Goal: Information Seeking & Learning: Learn about a topic

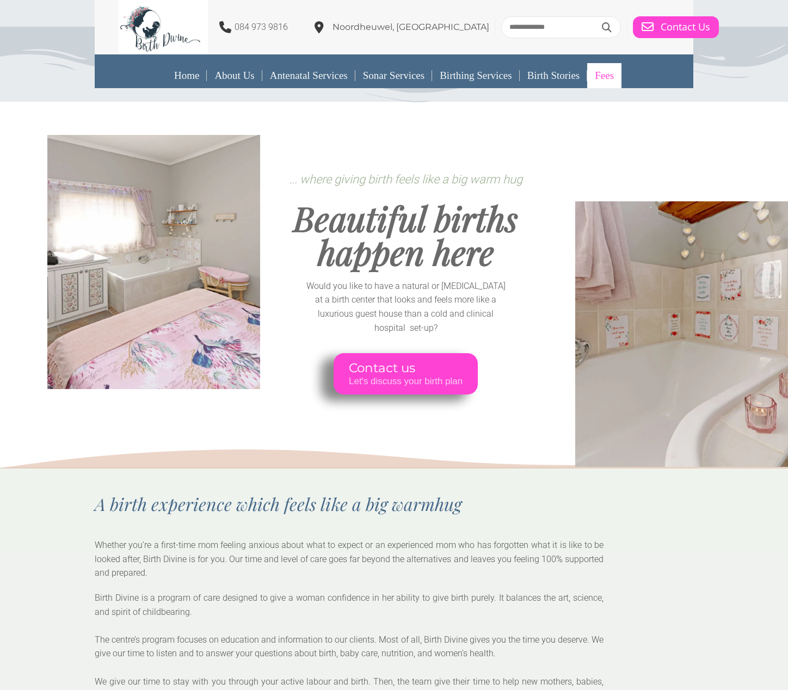
click at [615, 76] on link "Fees" at bounding box center [604, 75] width 34 height 25
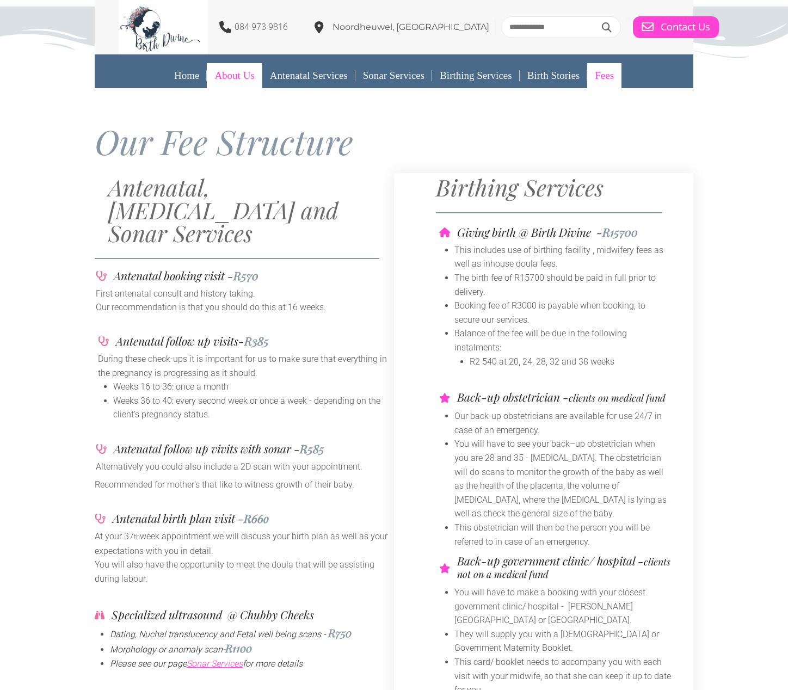
click at [213, 75] on link "About Us" at bounding box center [234, 75] width 55 height 25
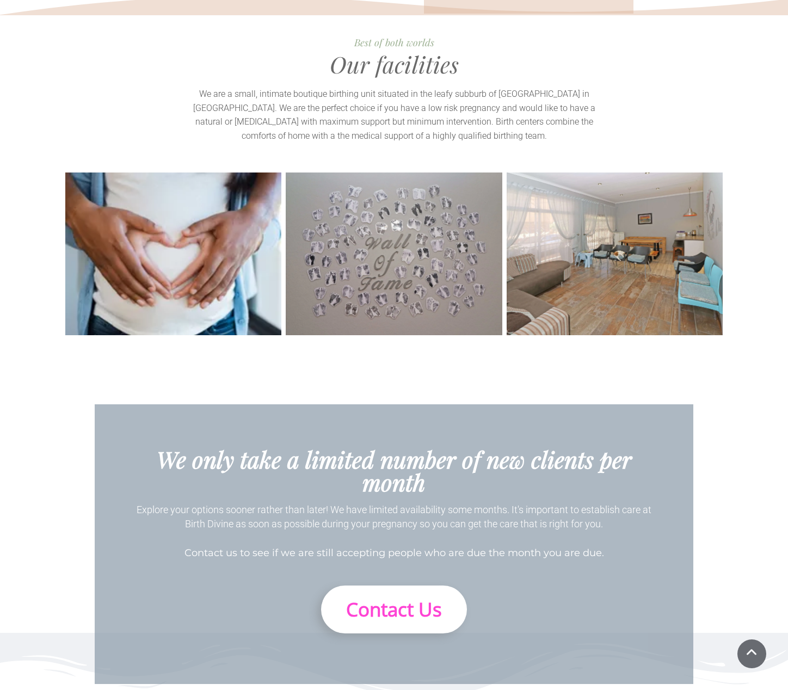
scroll to position [2380, 0]
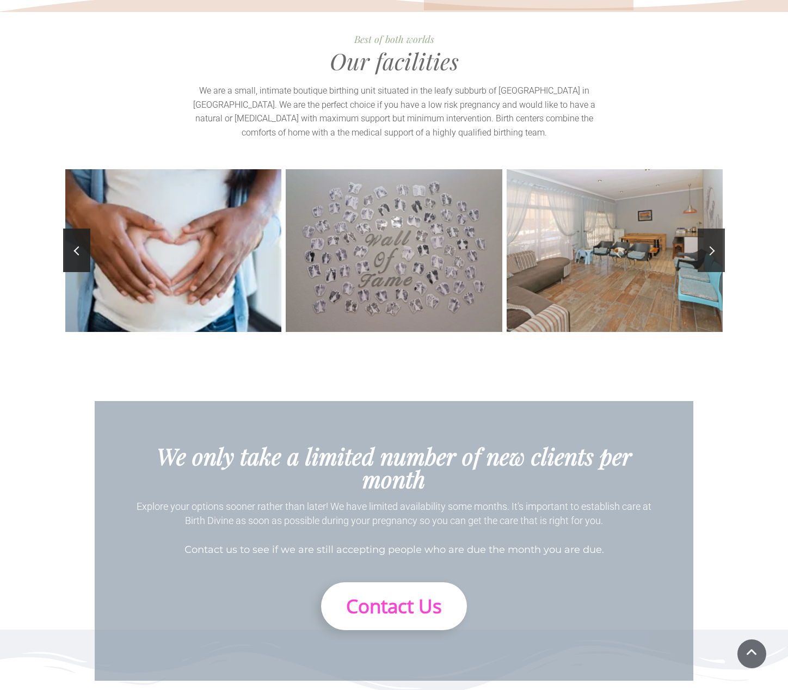
click at [705, 229] on link at bounding box center [711, 251] width 27 height 44
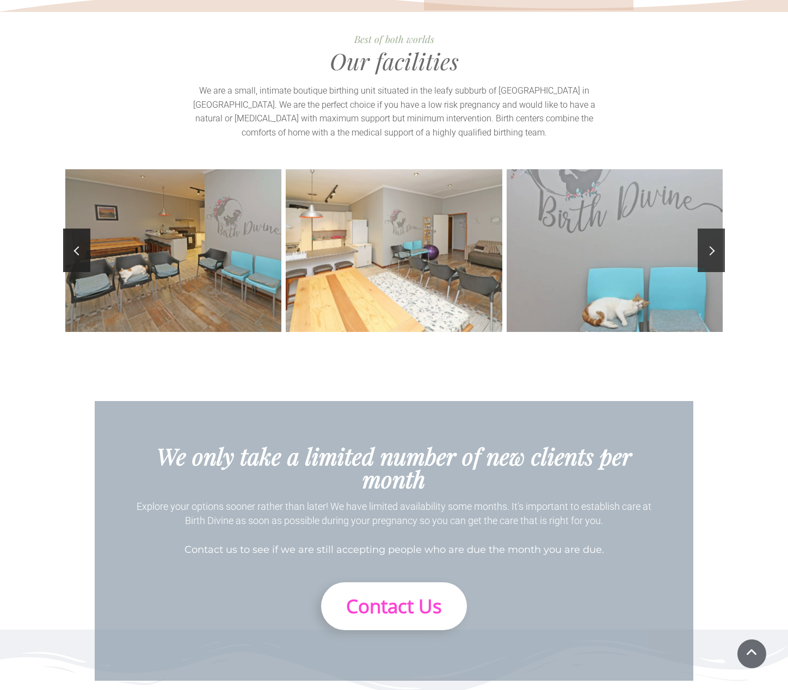
click at [710, 229] on link at bounding box center [711, 251] width 27 height 44
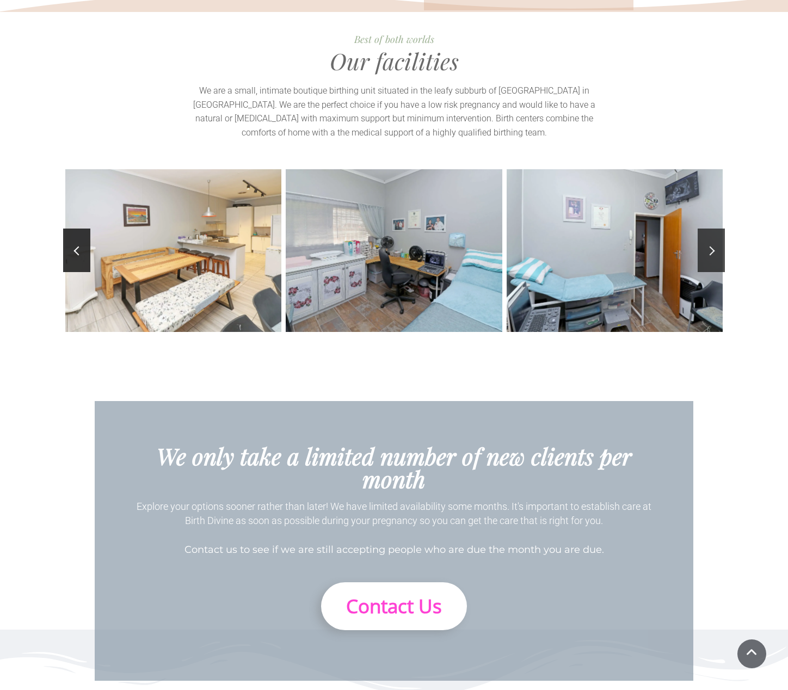
click at [712, 229] on link at bounding box center [711, 251] width 27 height 44
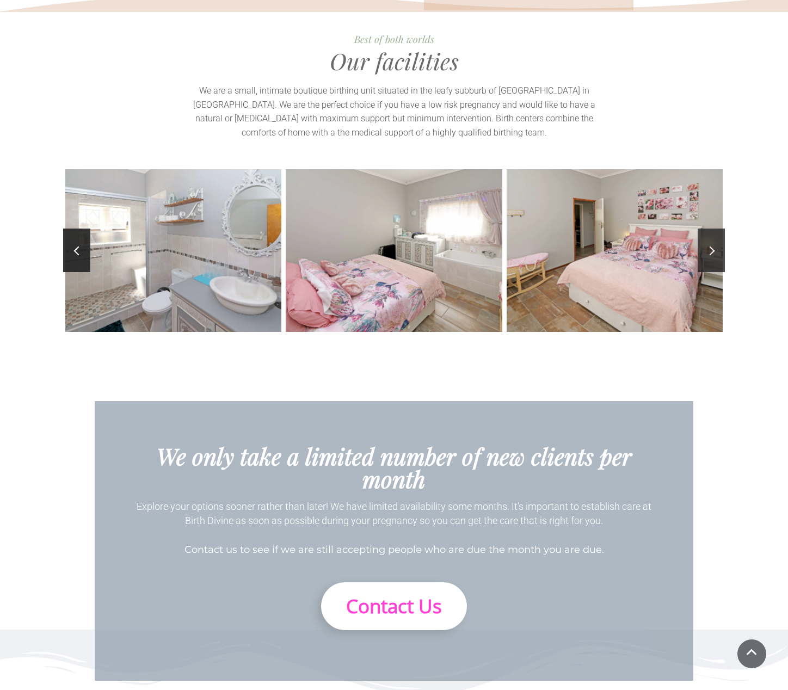
click at [712, 229] on link at bounding box center [711, 251] width 27 height 44
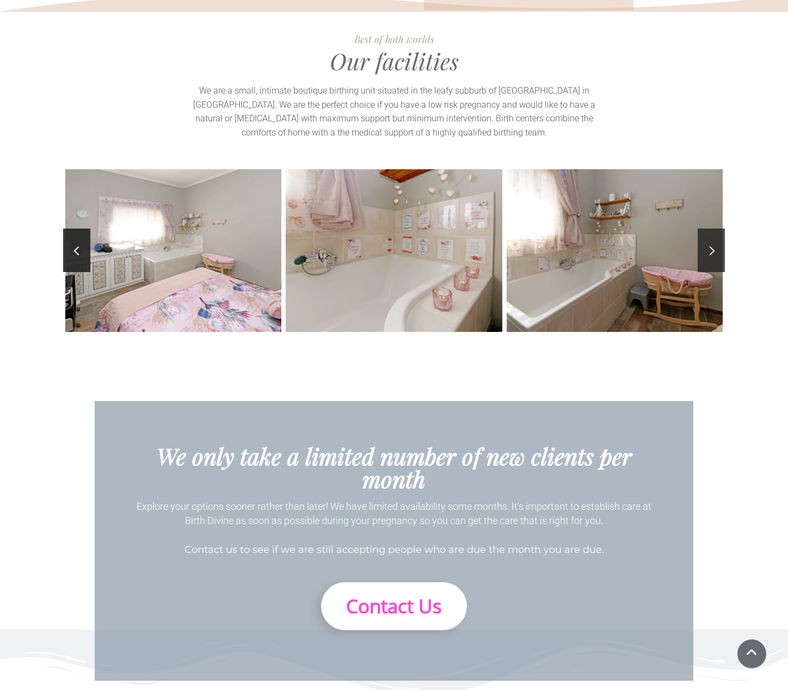
click at [712, 229] on link at bounding box center [711, 251] width 27 height 44
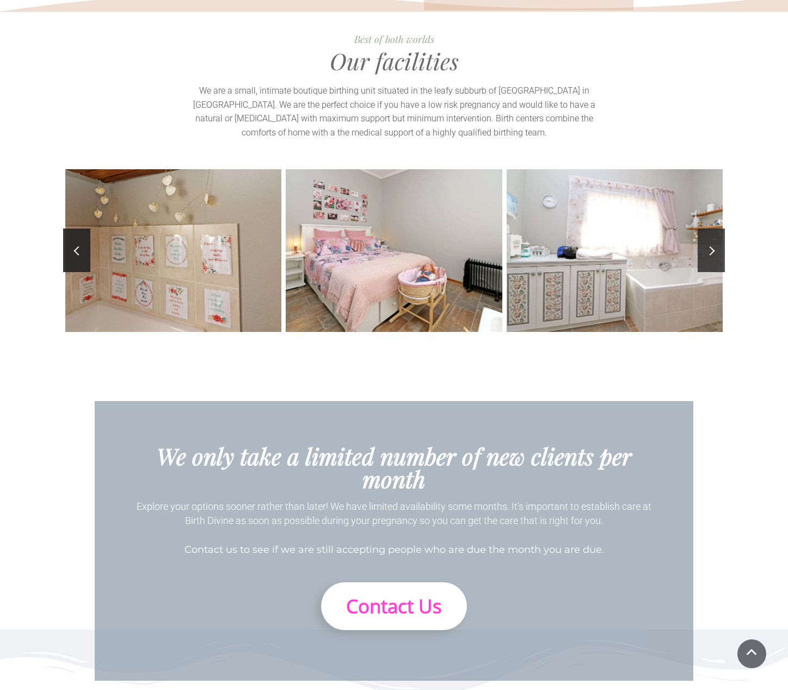
click at [712, 229] on link at bounding box center [711, 251] width 27 height 44
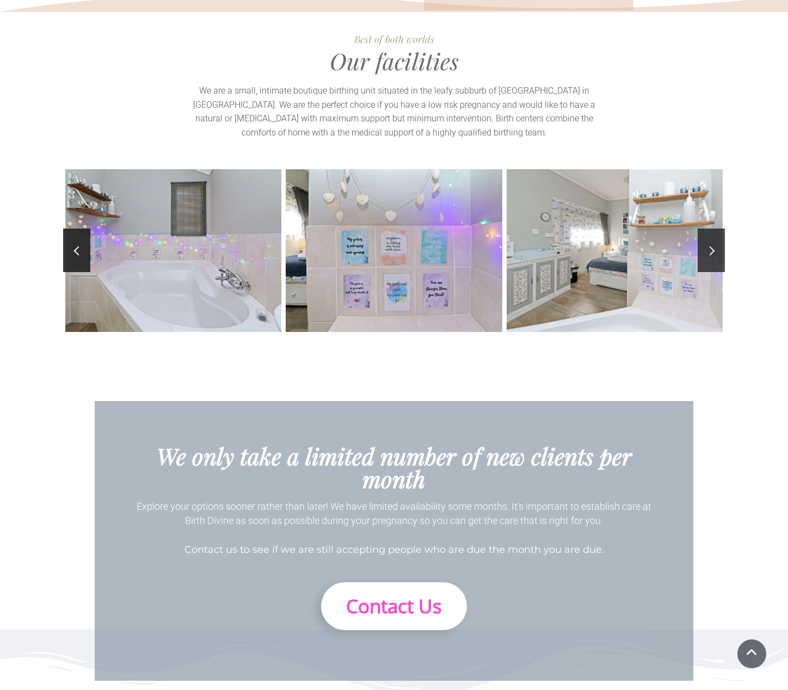
click at [712, 229] on link at bounding box center [711, 251] width 27 height 44
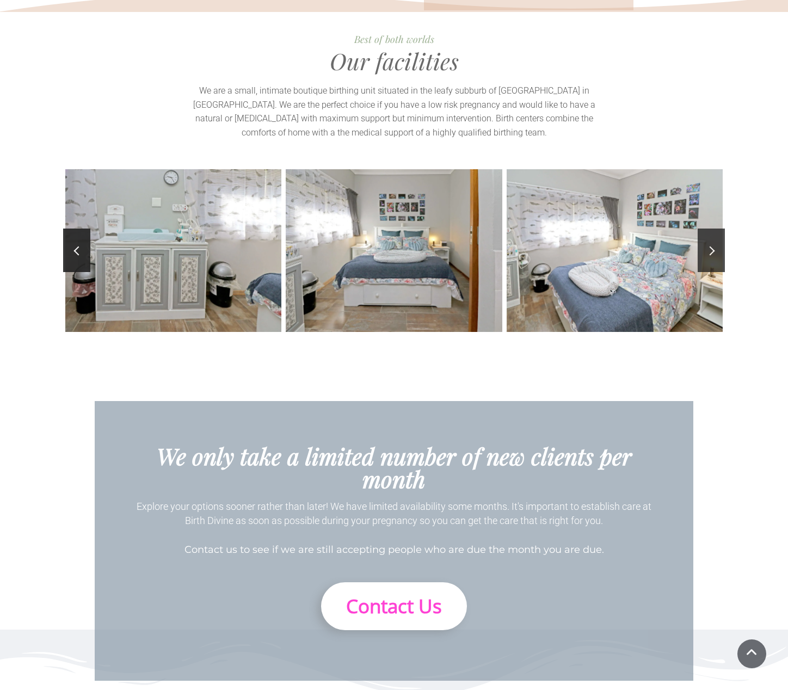
click at [712, 229] on link at bounding box center [711, 251] width 27 height 44
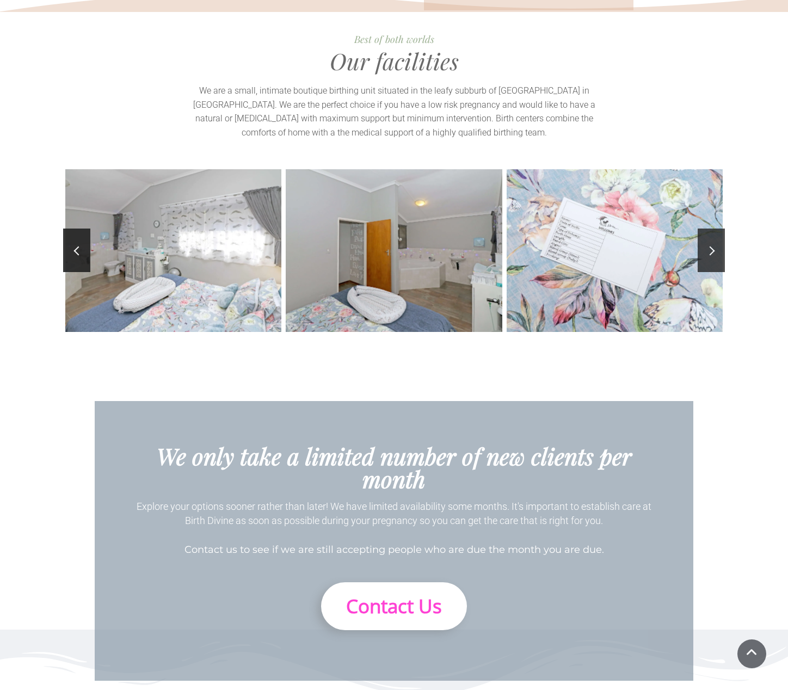
click at [712, 229] on link at bounding box center [711, 251] width 27 height 44
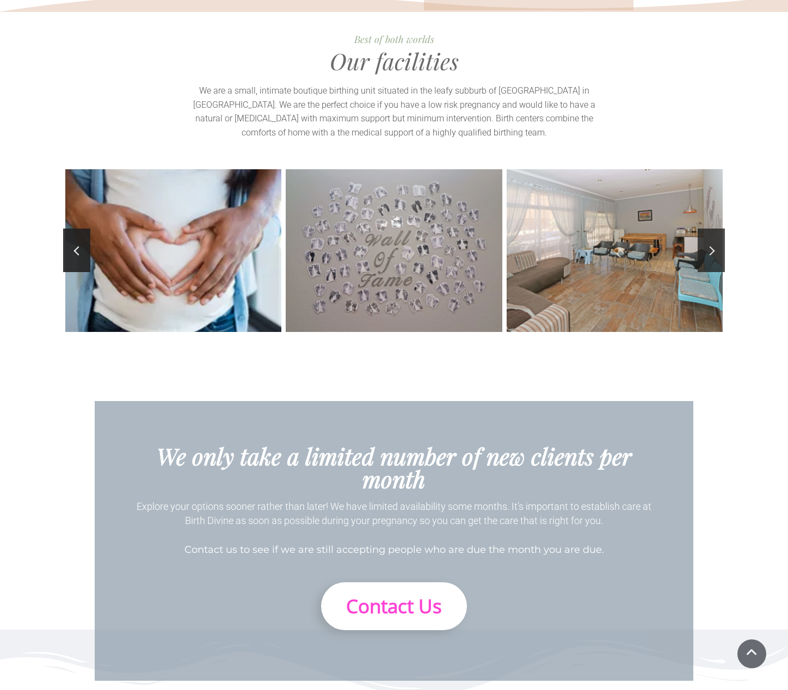
click at [712, 229] on link at bounding box center [711, 251] width 27 height 44
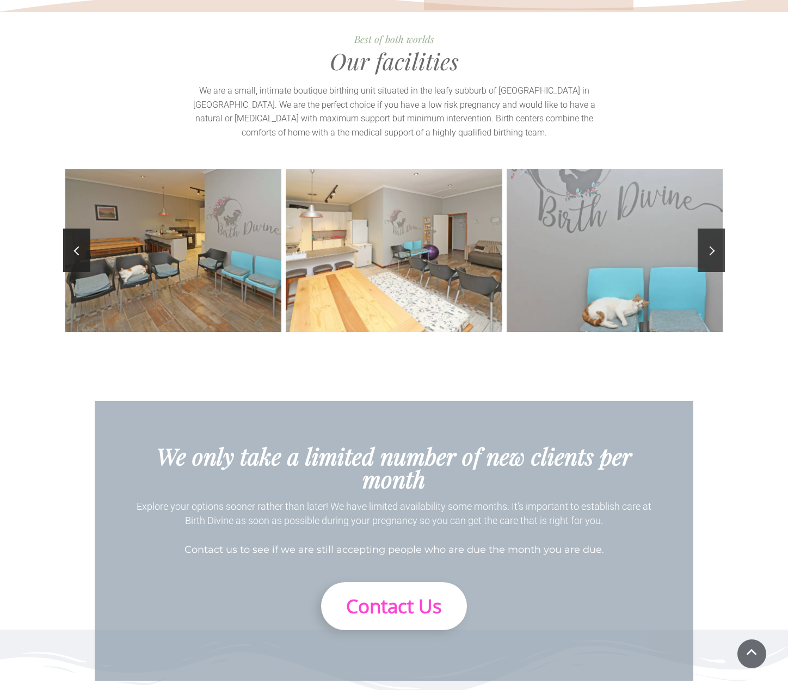
click at [712, 229] on link at bounding box center [711, 251] width 27 height 44
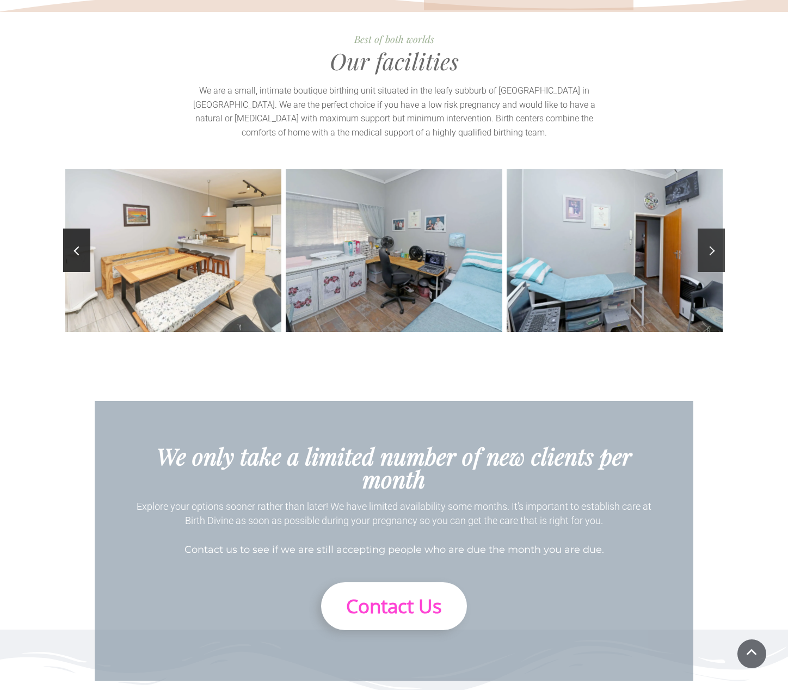
click at [712, 229] on link at bounding box center [711, 251] width 27 height 44
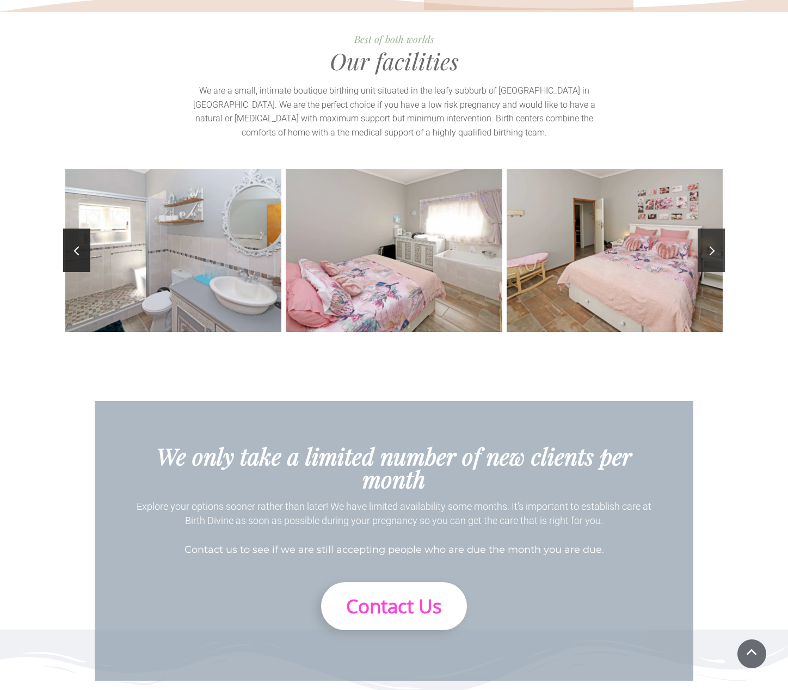
click at [712, 229] on link at bounding box center [711, 251] width 27 height 44
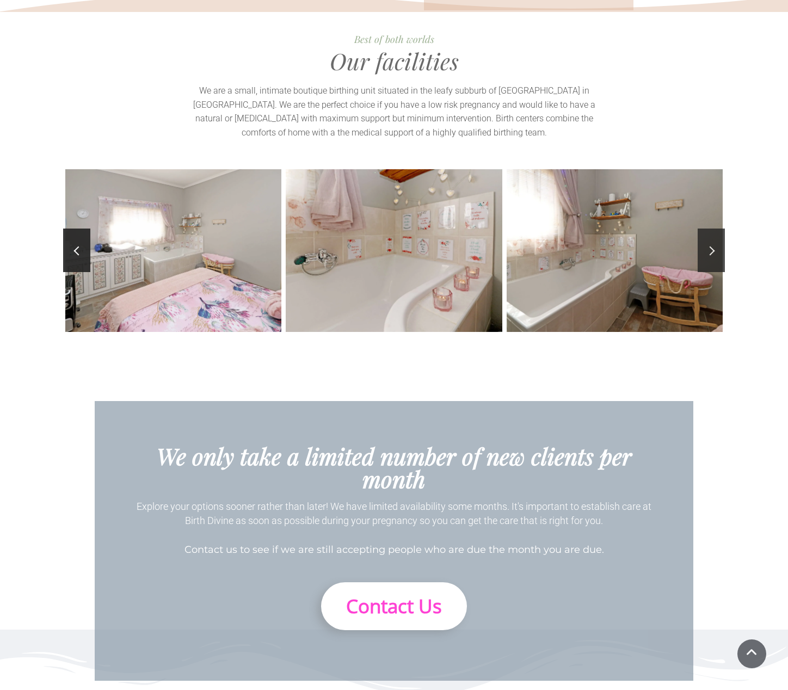
click at [712, 229] on link at bounding box center [711, 251] width 27 height 44
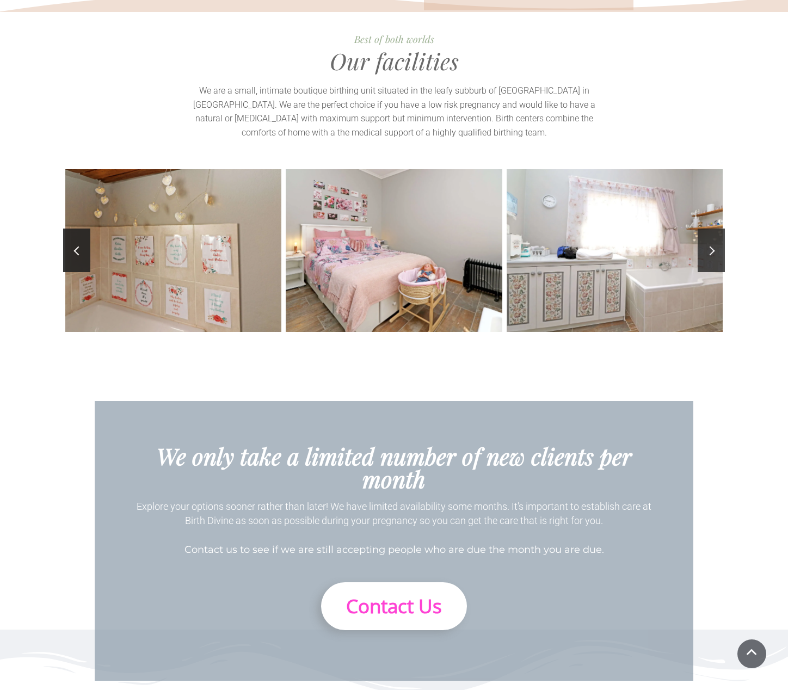
click at [712, 229] on link at bounding box center [711, 251] width 27 height 44
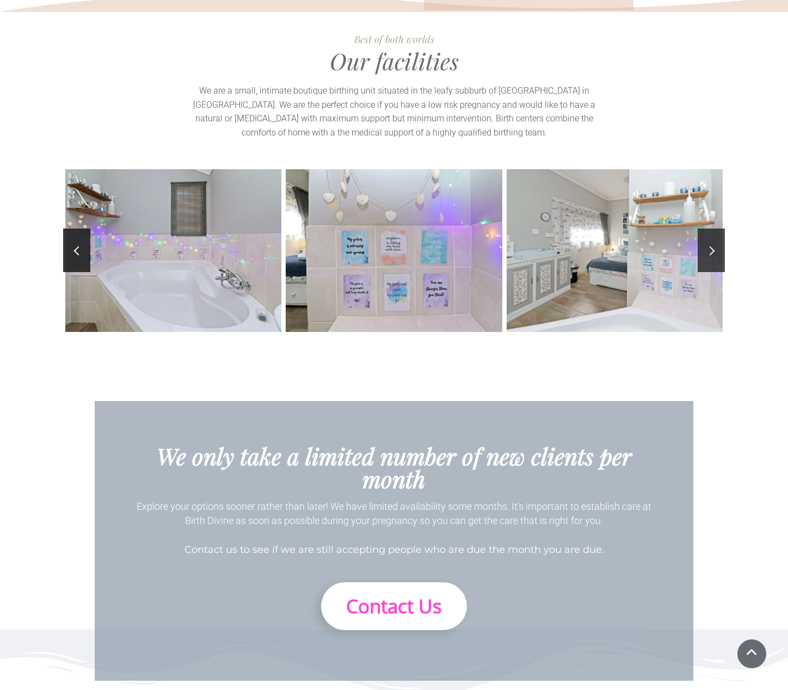
click at [712, 229] on link at bounding box center [711, 251] width 27 height 44
